Goal: Task Accomplishment & Management: Manage account settings

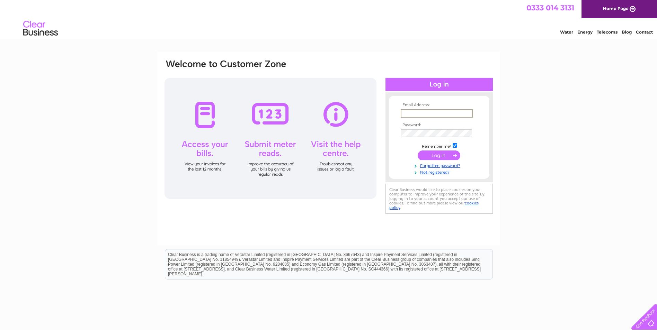
click at [424, 110] on input "text" at bounding box center [437, 113] width 72 height 8
paste input "accountspayable@uk.edensprings.com"
type input "accountspayable@uk.edensprings.com"
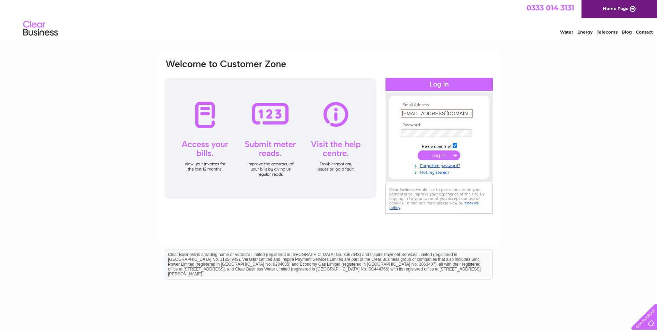
click at [571, 113] on div "Email Address: accountspayable@uk.edensprings.com Password:" at bounding box center [328, 208] width 657 height 312
click at [425, 153] on input "submit" at bounding box center [439, 155] width 43 height 10
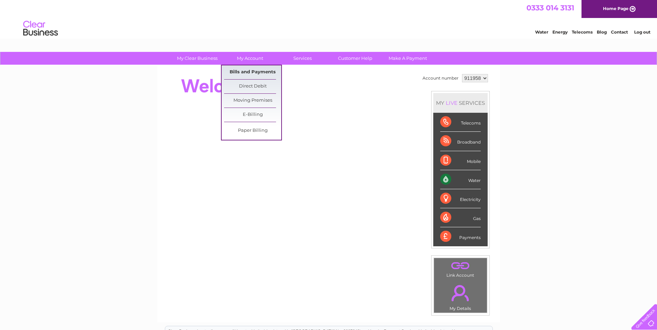
click at [257, 71] on link "Bills and Payments" at bounding box center [252, 72] width 57 height 14
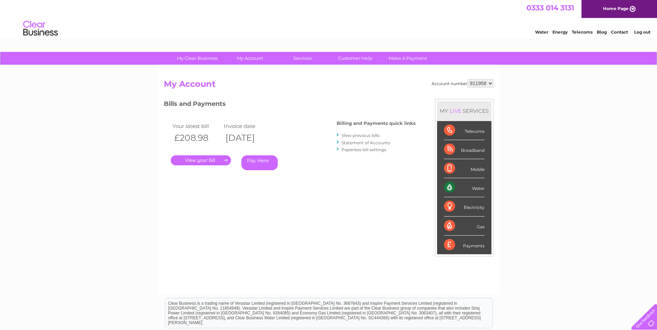
click at [181, 161] on link "." at bounding box center [201, 160] width 60 height 10
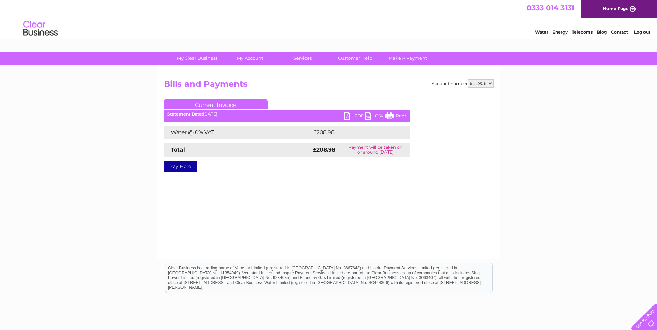
click at [348, 113] on link "PDF" at bounding box center [354, 117] width 21 height 10
